Goal: Transaction & Acquisition: Book appointment/travel/reservation

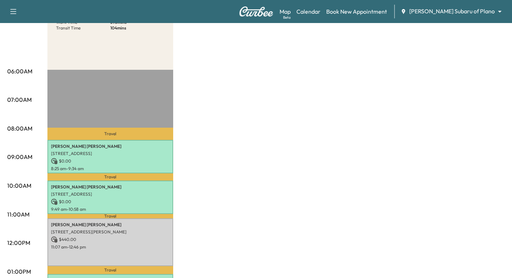
scroll to position [36, 0]
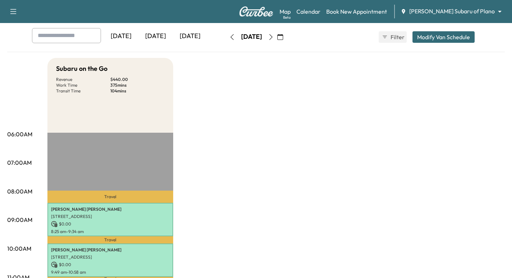
click at [451, 9] on body "Support Log Out Map Beta Calendar Book New Appointment [PERSON_NAME] Subaru of …" at bounding box center [256, 103] width 512 height 278
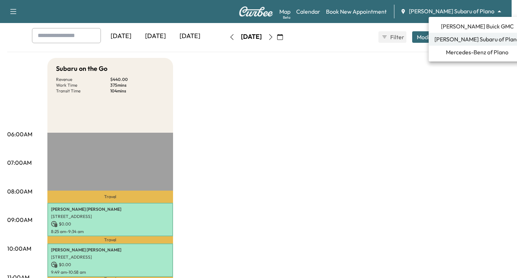
click at [476, 24] on span "[PERSON_NAME] Buick GMC" at bounding box center [477, 26] width 73 height 9
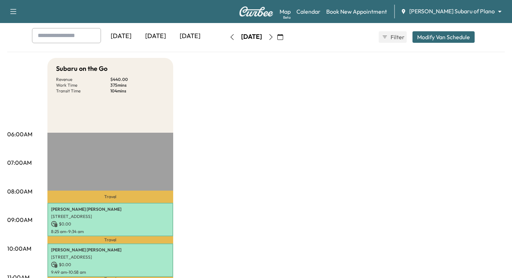
scroll to position [0, 0]
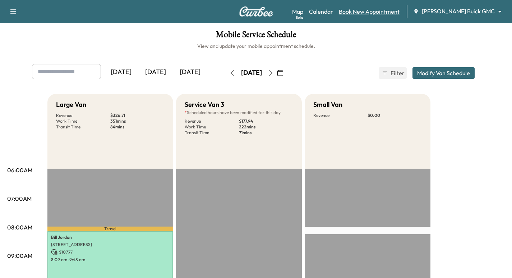
click at [399, 11] on link "Book New Appointment" at bounding box center [369, 11] width 61 height 9
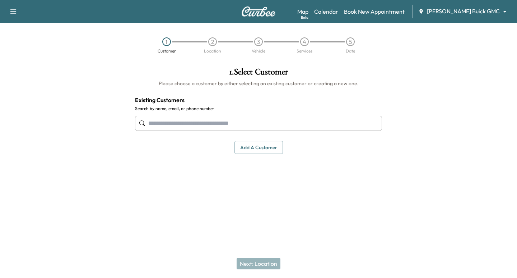
click at [209, 116] on input "text" at bounding box center [258, 123] width 247 height 15
paste input "**********"
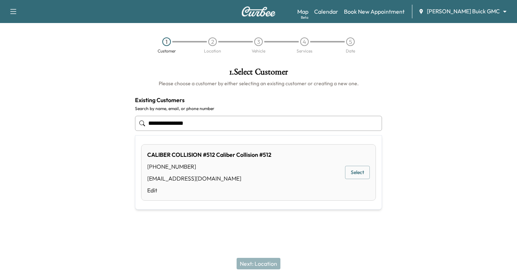
click at [177, 124] on input "**********" at bounding box center [258, 123] width 247 height 15
type input "**********"
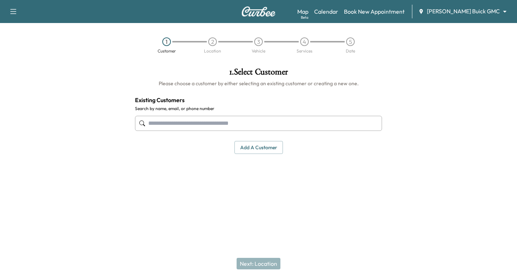
paste input "**********"
type input "**********"
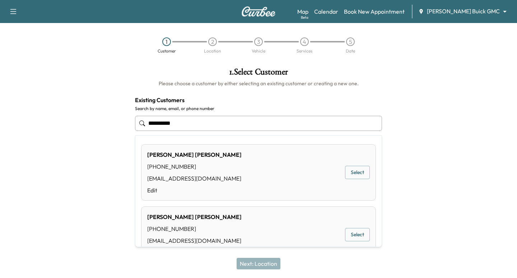
click at [363, 174] on button "Select" at bounding box center [357, 172] width 25 height 13
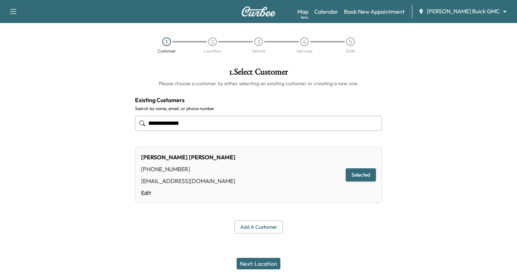
type input "**********"
drag, startPoint x: 267, startPoint y: 258, endPoint x: 259, endPoint y: 262, distance: 8.4
click at [263, 258] on button "Next: Location" at bounding box center [259, 263] width 44 height 11
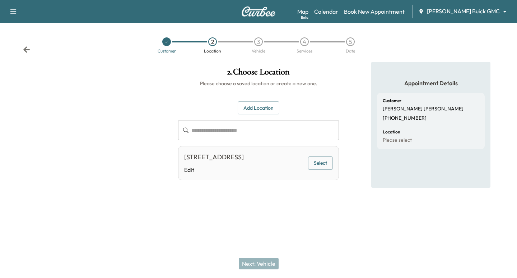
click at [319, 162] on button "Select" at bounding box center [320, 162] width 25 height 13
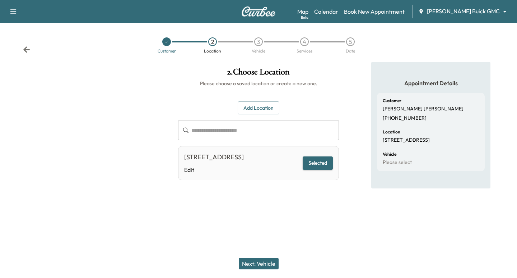
drag, startPoint x: 255, startPoint y: 261, endPoint x: 255, endPoint y: 258, distance: 4.0
click at [255, 258] on button "Next: Vehicle" at bounding box center [259, 263] width 40 height 11
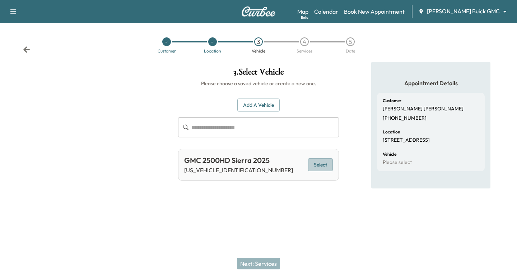
click at [315, 162] on button "Select" at bounding box center [320, 164] width 25 height 13
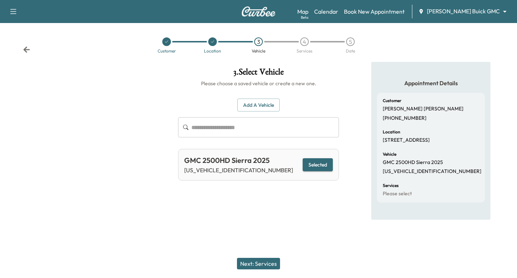
click at [267, 261] on button "Next: Services" at bounding box center [258, 263] width 43 height 11
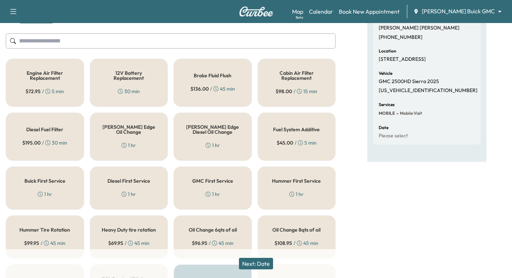
scroll to position [90, 0]
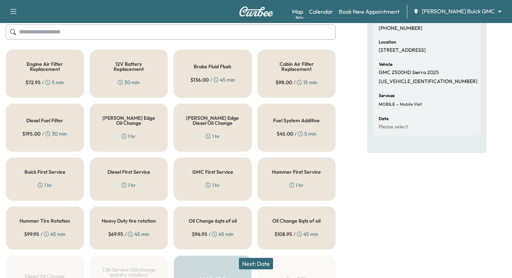
click at [190, 131] on div "[PERSON_NAME] Edge Diesel Oil Change 1 hr" at bounding box center [212, 127] width 78 height 48
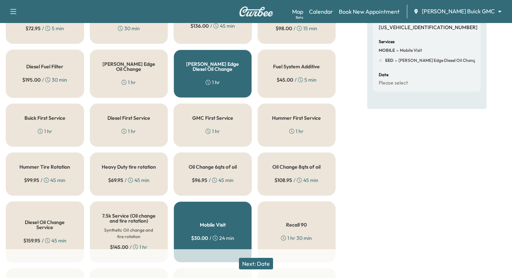
scroll to position [153, 0]
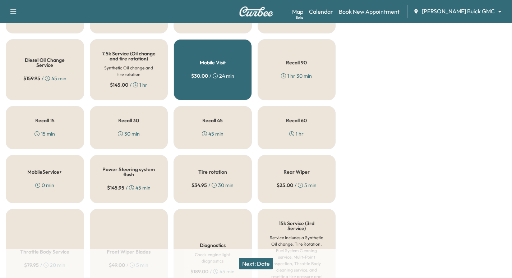
click at [229, 180] on div "Tire rotation $ 34.95 / 30 min" at bounding box center [212, 179] width 78 height 48
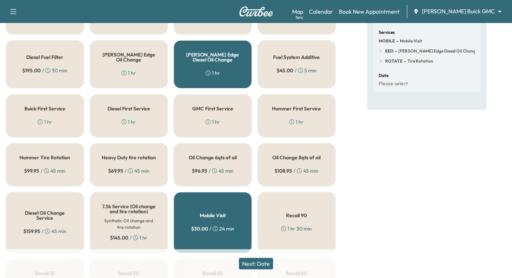
scroll to position [144, 0]
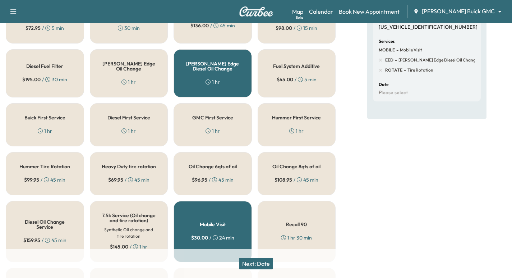
click at [227, 78] on div "[PERSON_NAME] Edge Diesel Oil Change 1 hr" at bounding box center [212, 73] width 78 height 48
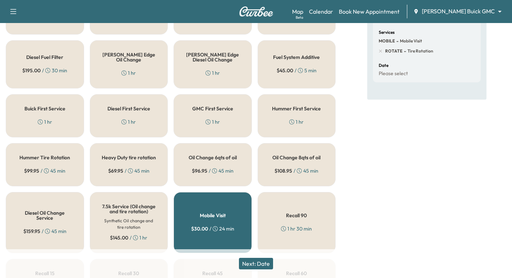
scroll to position [171, 0]
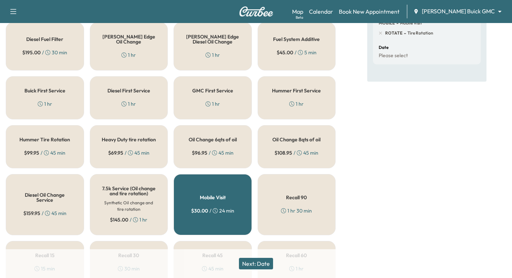
click at [42, 202] on h5 "Diesel Oil Change Service" at bounding box center [45, 197] width 55 height 10
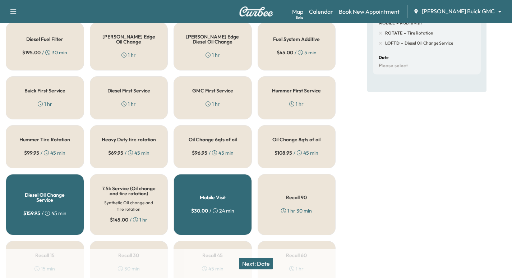
click at [256, 261] on button "Next: Date" at bounding box center [256, 263] width 34 height 11
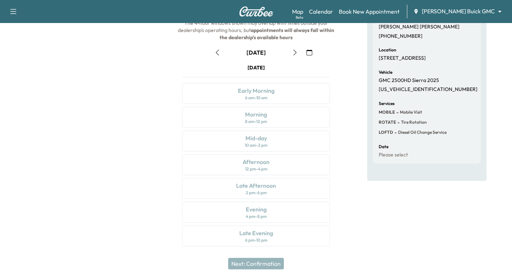
click at [291, 48] on button "button" at bounding box center [295, 52] width 12 height 11
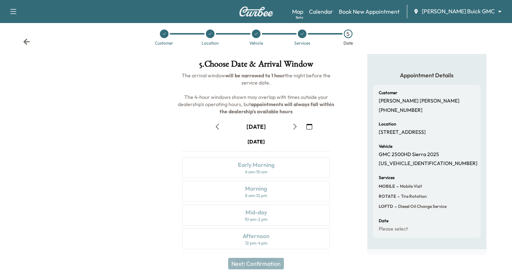
scroll to position [82, 0]
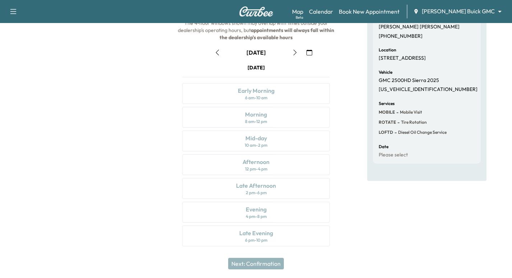
click at [312, 52] on icon "button" at bounding box center [309, 53] width 6 height 6
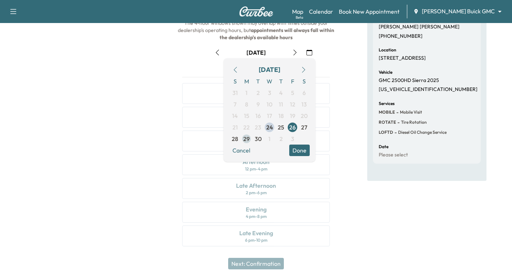
click at [246, 139] on span "29" at bounding box center [246, 138] width 6 height 9
click at [112, 117] on div at bounding box center [85, 117] width 171 height 275
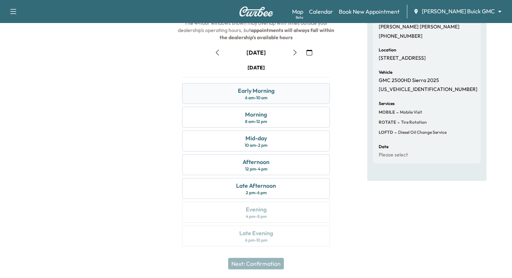
click at [288, 97] on div "Early Morning 6 am - 10 am" at bounding box center [256, 93] width 148 height 21
